Goal: Task Accomplishment & Management: Complete application form

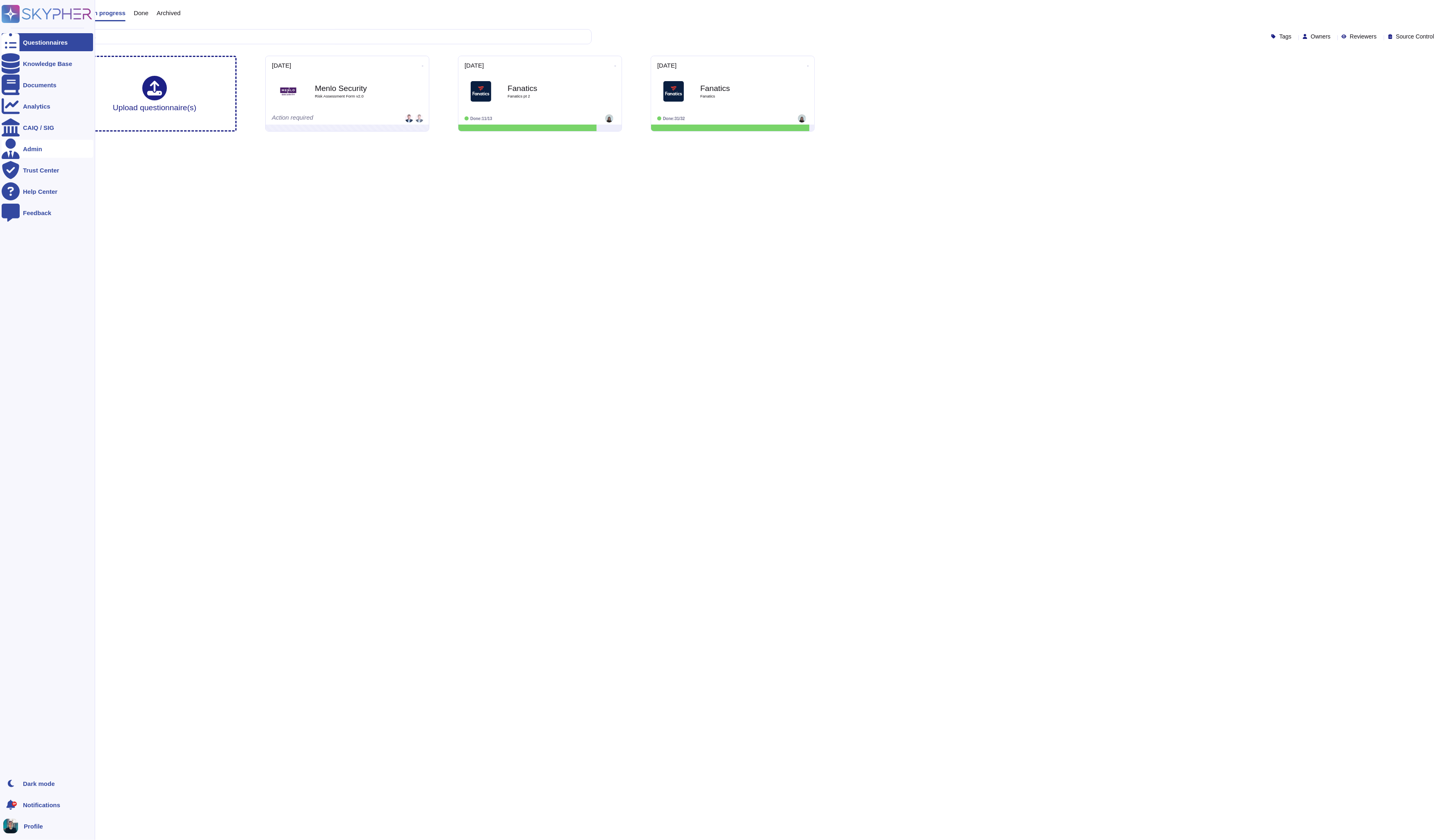
click at [36, 148] on div "Admin" at bounding box center [33, 148] width 19 height 6
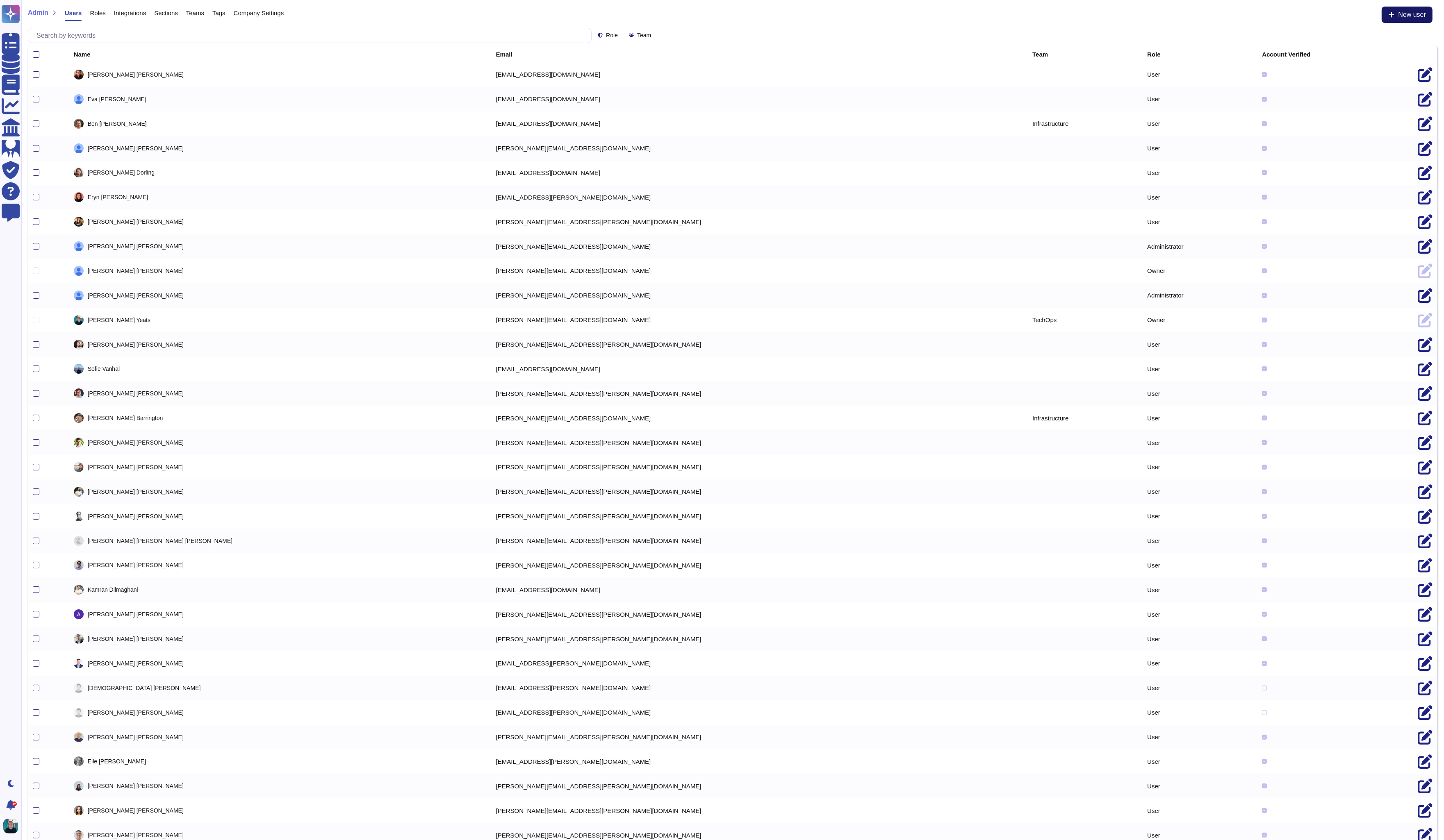
click at [1406, 17] on span "New user" at bounding box center [1412, 15] width 28 height 7
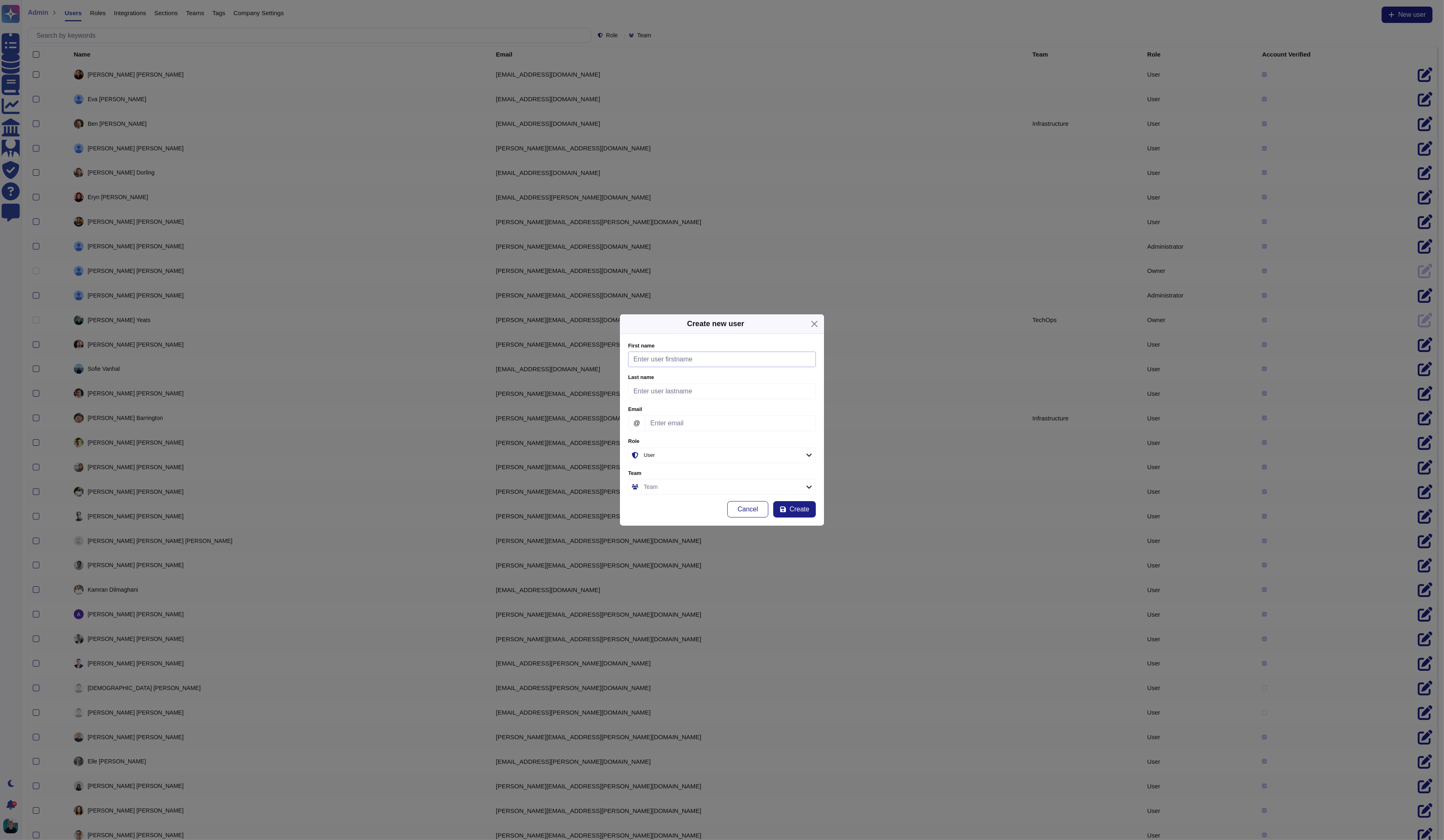
click at [683, 365] on input "First name" at bounding box center [722, 360] width 188 height 16
click at [712, 422] on input "Email" at bounding box center [730, 424] width 171 height 16
paste input "[PERSON_NAME][EMAIL_ADDRESS][PERSON_NAME][DOMAIN_NAME]"
type input "[PERSON_NAME][EMAIL_ADDRESS][PERSON_NAME][DOMAIN_NAME]"
click at [671, 369] on form "First name Please fill this field Last name Please fill this field Email @ [PER…" at bounding box center [722, 430] width 188 height 176
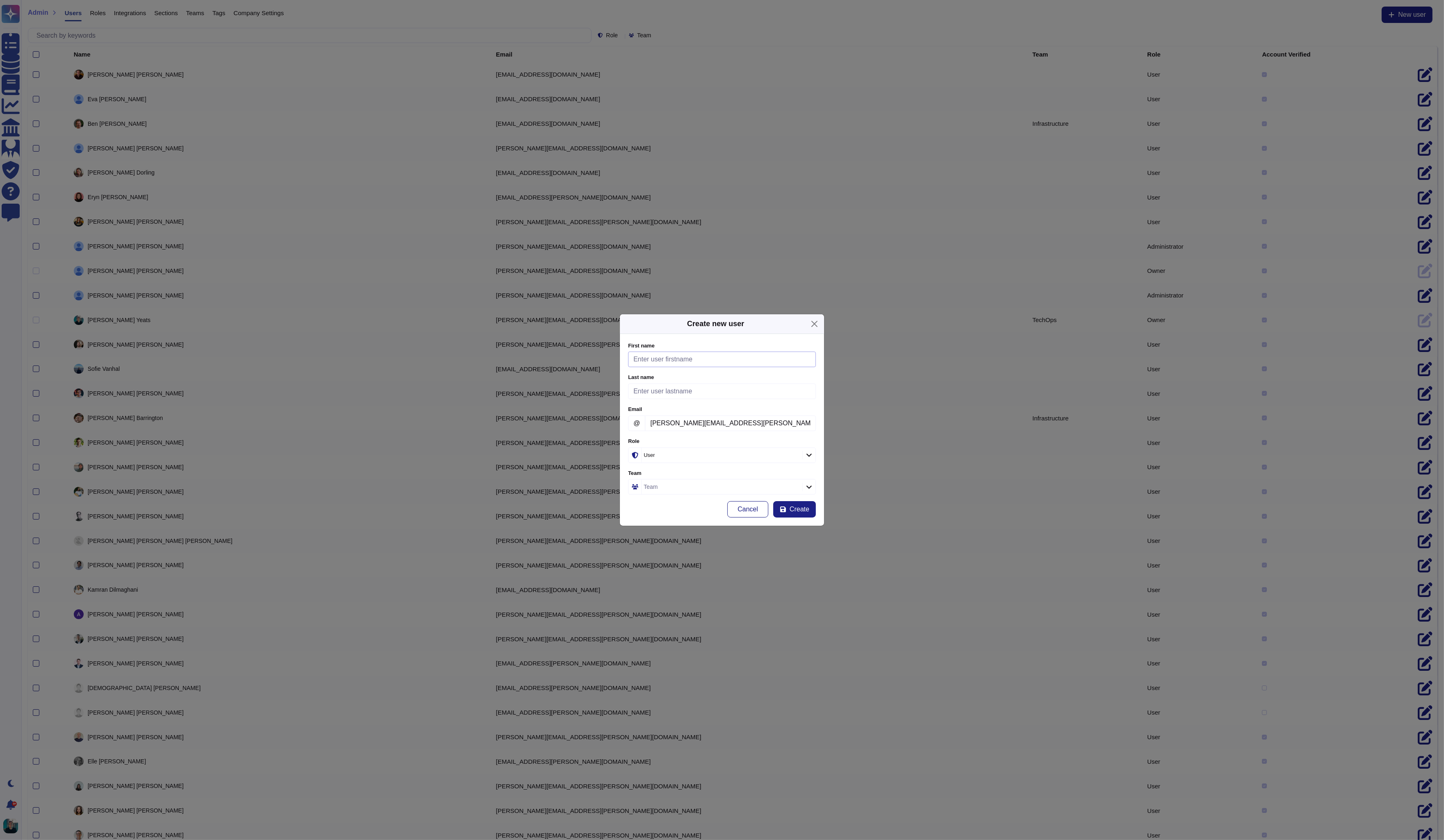
click at [673, 361] on input "First name" at bounding box center [722, 360] width 188 height 16
type input "[PERSON_NAME]"
click at [699, 319] on div "Create new user" at bounding box center [722, 324] width 204 height 20
click at [804, 508] on span "Create" at bounding box center [799, 509] width 20 height 7
